Goal: Information Seeking & Learning: Learn about a topic

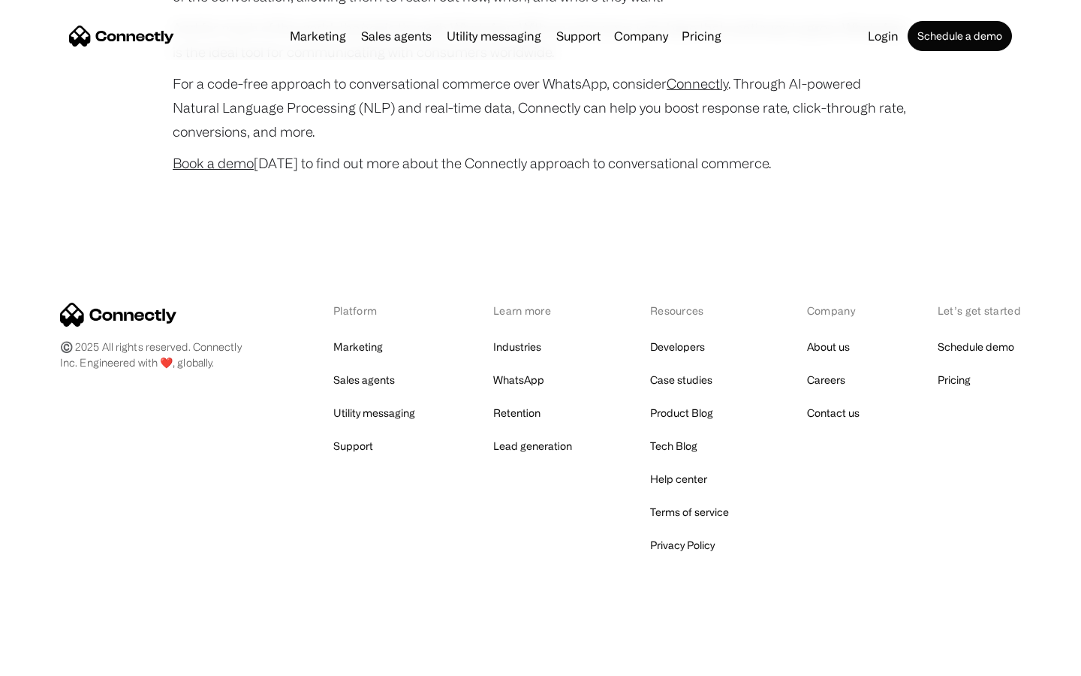
scroll to position [5934, 0]
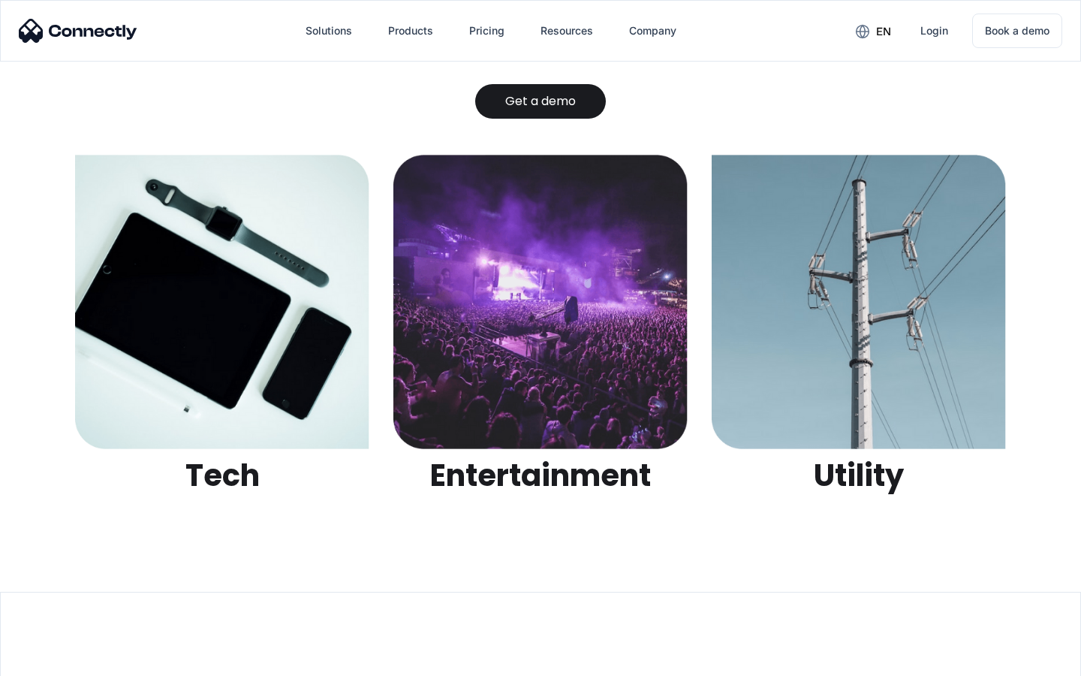
scroll to position [4736, 0]
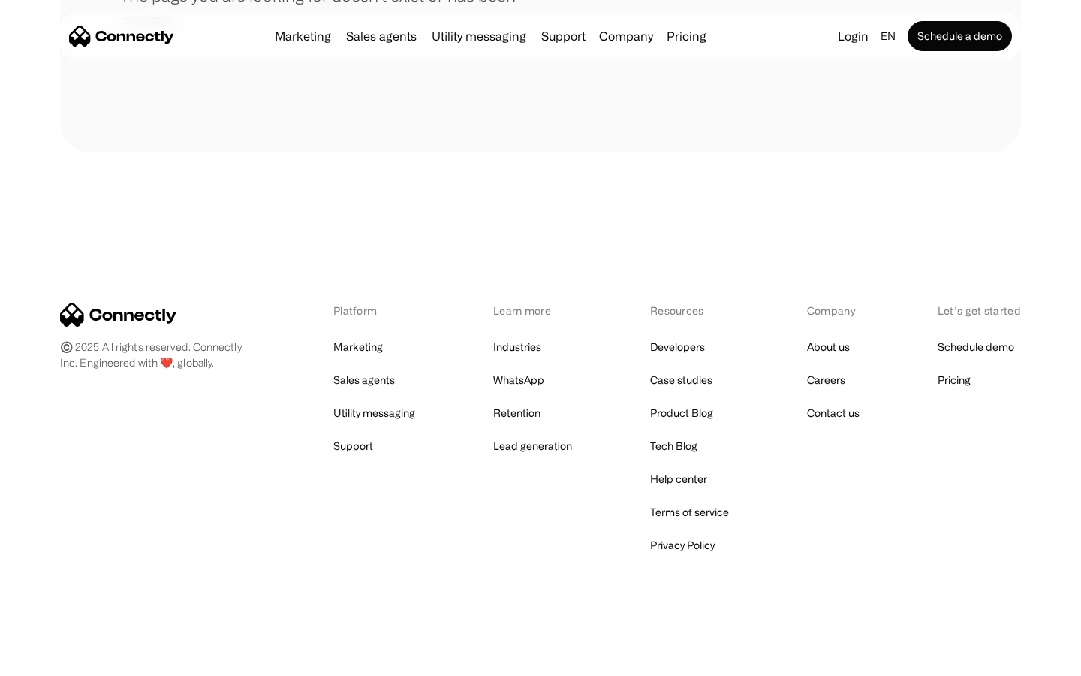
scroll to position [274, 0]
